Goal: Transaction & Acquisition: Subscribe to service/newsletter

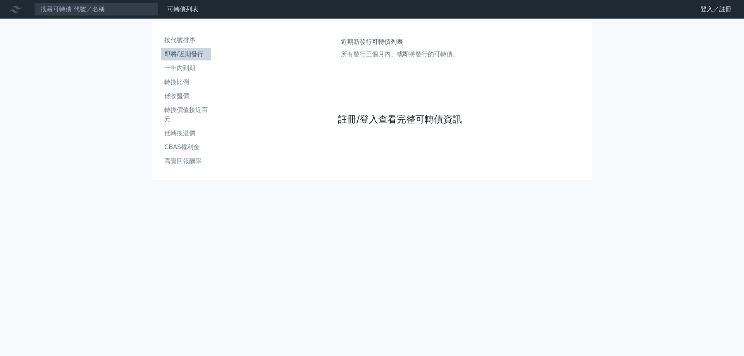
click at [367, 115] on link "註冊/登入查看完整可轉債資訊" at bounding box center [400, 119] width 124 height 12
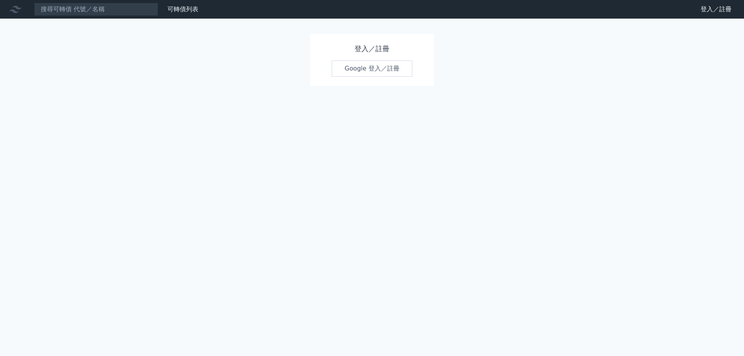
click at [359, 68] on link "Google 登入／註冊" at bounding box center [372, 68] width 81 height 16
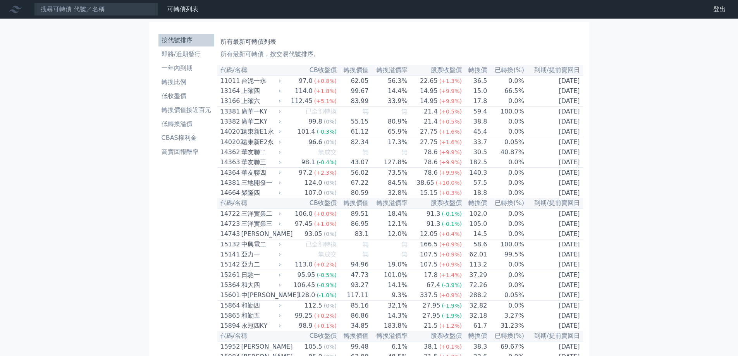
click at [195, 53] on li "即將/近期發行" at bounding box center [186, 54] width 56 height 9
